Goal: Task Accomplishment & Management: Manage account settings

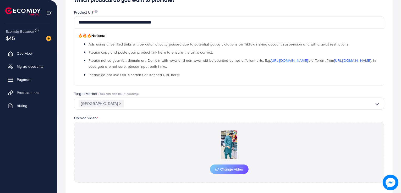
scroll to position [104, 0]
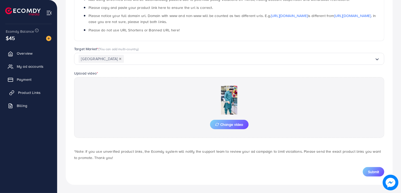
click at [21, 92] on span "Product Links" at bounding box center [29, 92] width 23 height 5
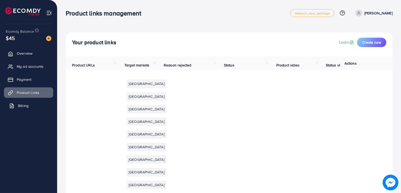
click at [24, 109] on link "Billing" at bounding box center [28, 106] width 49 height 10
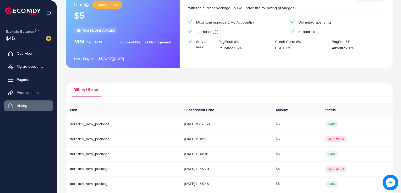
scroll to position [46, 0]
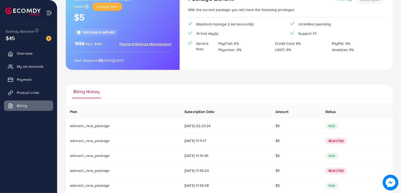
click at [30, 161] on ul "Overview My ad accounts Payment Product Links Billing" at bounding box center [28, 106] width 57 height 120
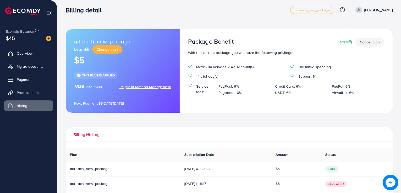
scroll to position [0, 0]
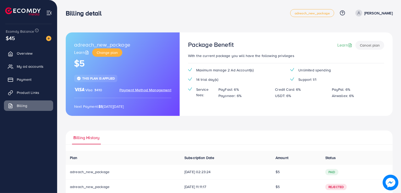
click at [52, 136] on ul "Overview My ad accounts Payment Product Links Billing" at bounding box center [28, 106] width 57 height 120
click at [311, 82] on div "Maximum manage 2 Ad Account(s) Unlimited spending 14 trial day(s) Support 1/1 S…" at bounding box center [286, 86] width 205 height 36
click at [304, 79] on span "Support 1/1" at bounding box center [307, 79] width 18 height 5
click at [338, 48] on link "Learn" at bounding box center [345, 45] width 16 height 6
click at [21, 93] on span "Product Links" at bounding box center [29, 92] width 23 height 5
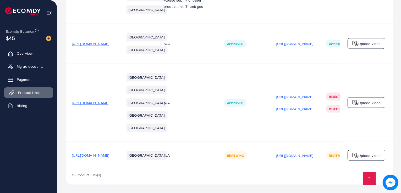
scroll to position [3174, 0]
click at [315, 167] on td "[URL][DOMAIN_NAME]" at bounding box center [294, 155] width 49 height 27
click at [313, 154] on p "[URL][DOMAIN_NAME]" at bounding box center [294, 156] width 37 height 6
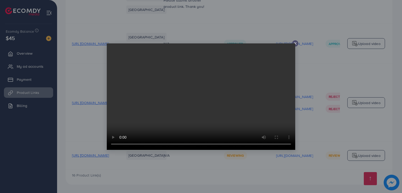
click at [295, 43] on line at bounding box center [295, 43] width 2 height 2
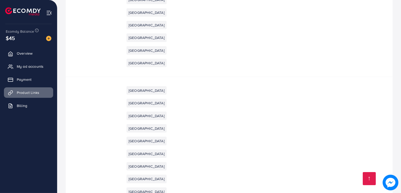
scroll to position [0, 0]
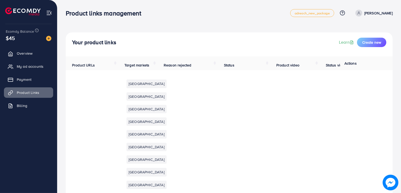
click at [394, 184] on img at bounding box center [391, 183] width 16 height 16
click at [380, 14] on p "[PERSON_NAME]" at bounding box center [378, 13] width 28 height 6
click at [371, 31] on link "Profile" at bounding box center [368, 31] width 50 height 12
select select "********"
